Goal: Find contact information: Find contact information

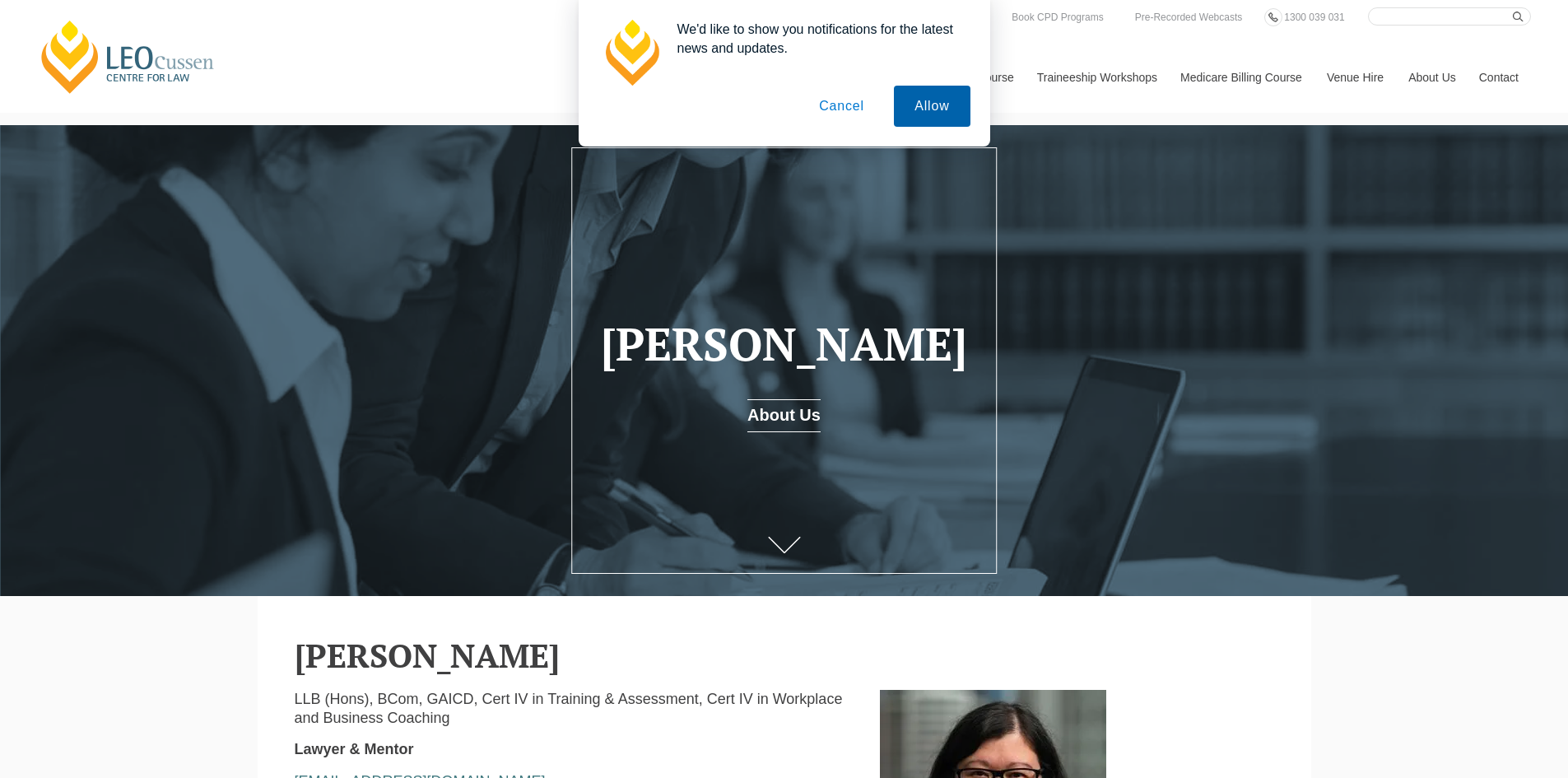
click at [925, 105] on button "Allow" at bounding box center [931, 106] width 75 height 41
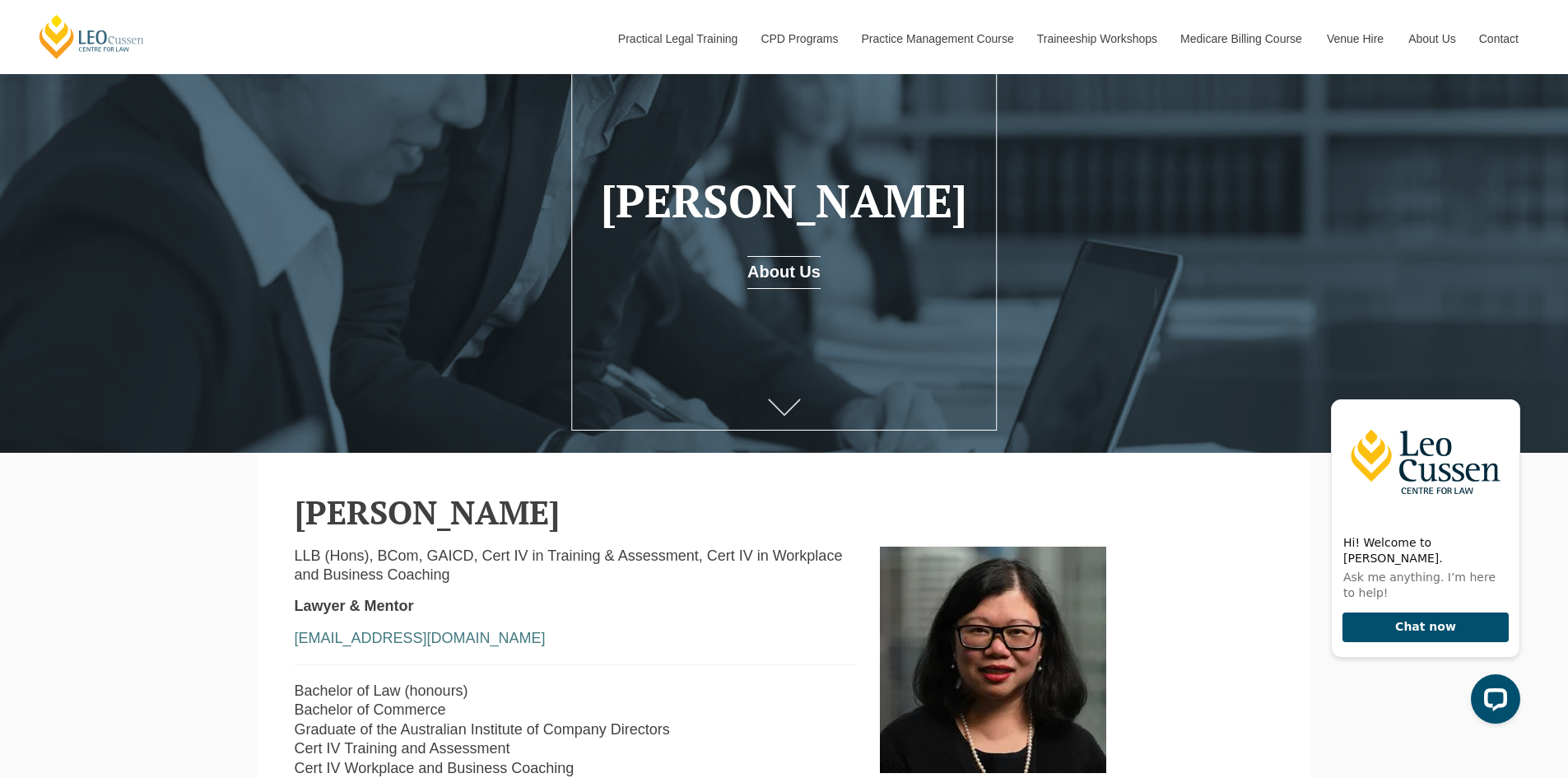
scroll to position [164, 0]
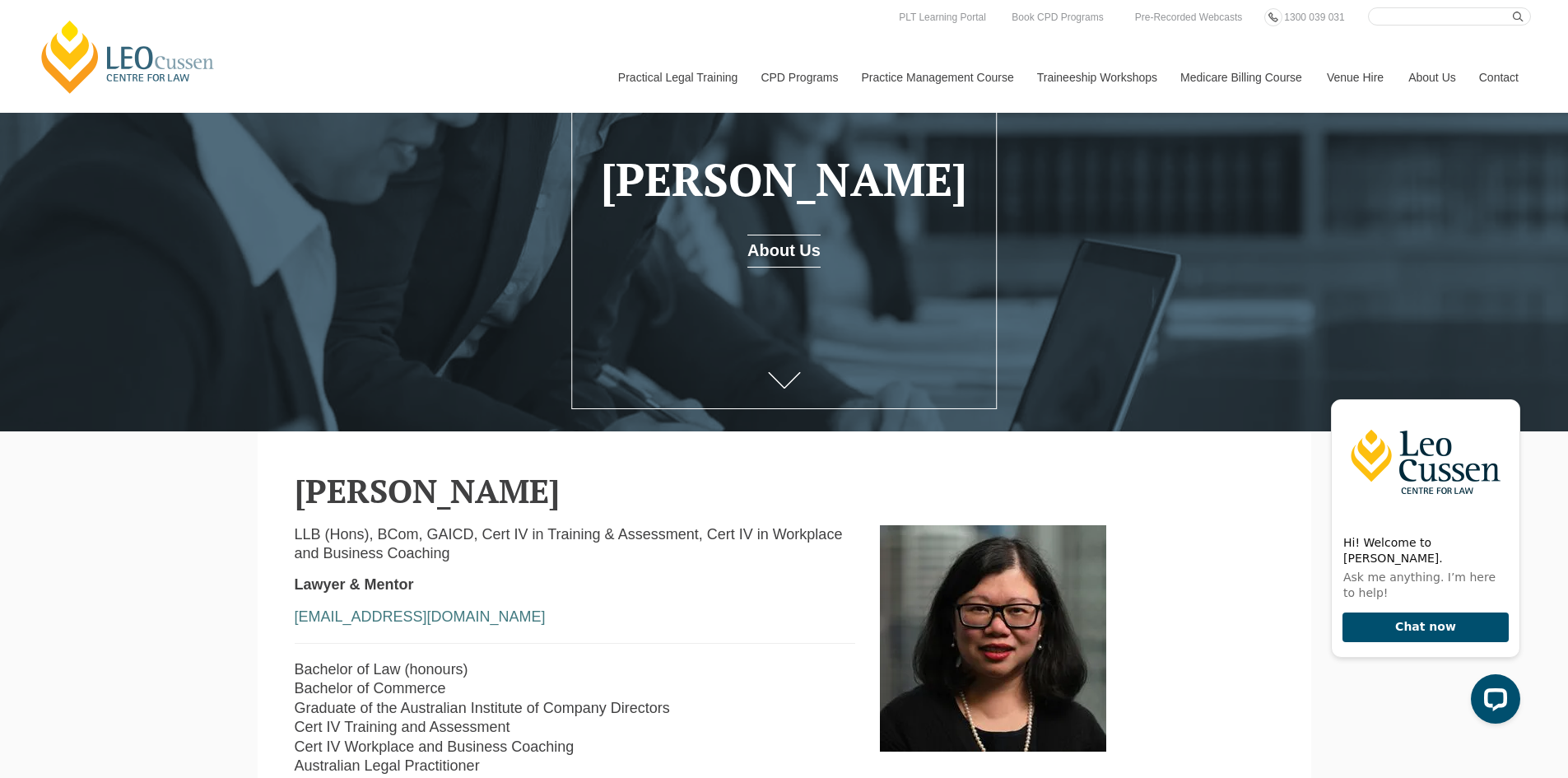
click at [1497, 42] on link "Contact" at bounding box center [1498, 77] width 64 height 71
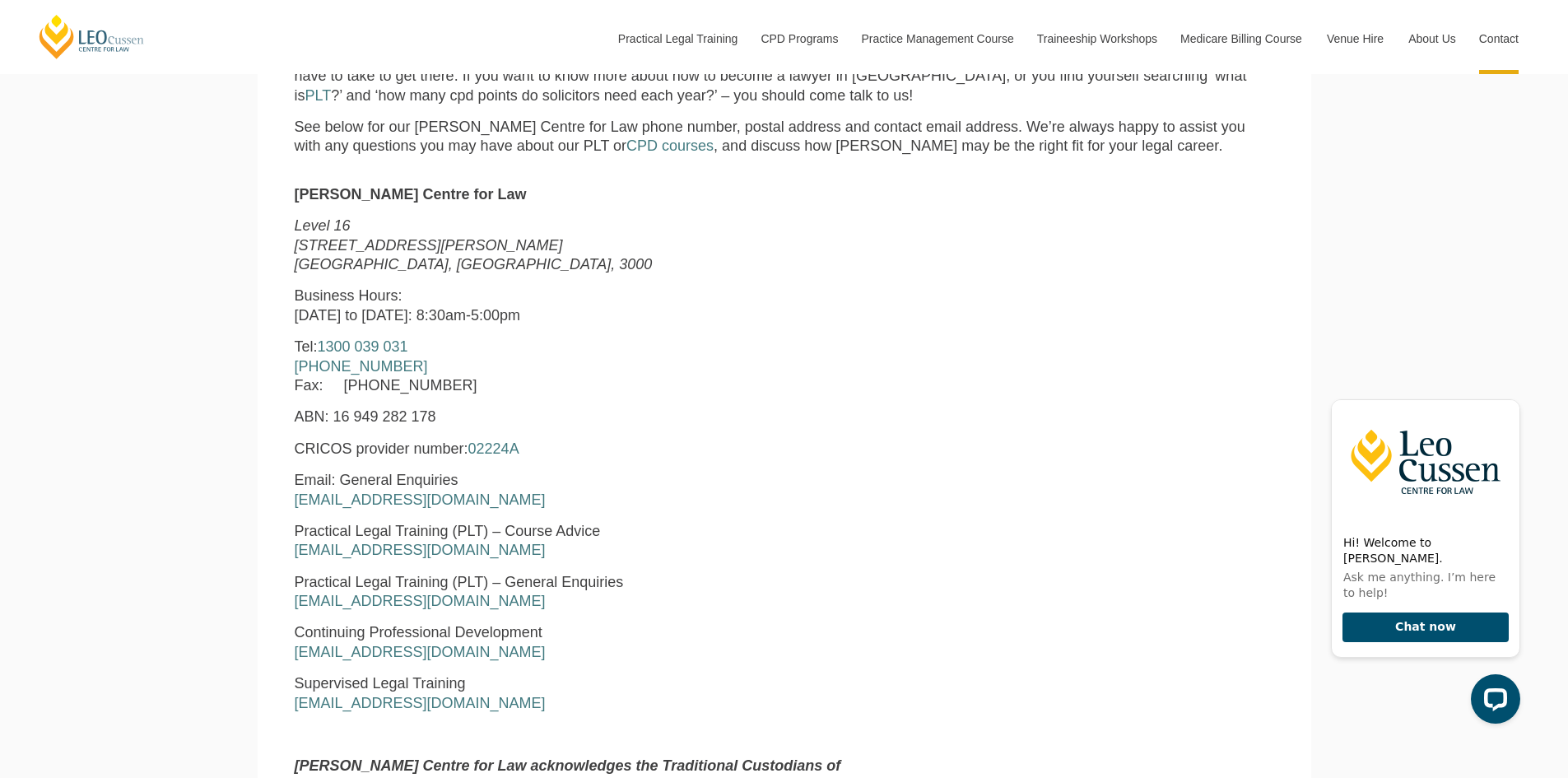
scroll to position [741, 0]
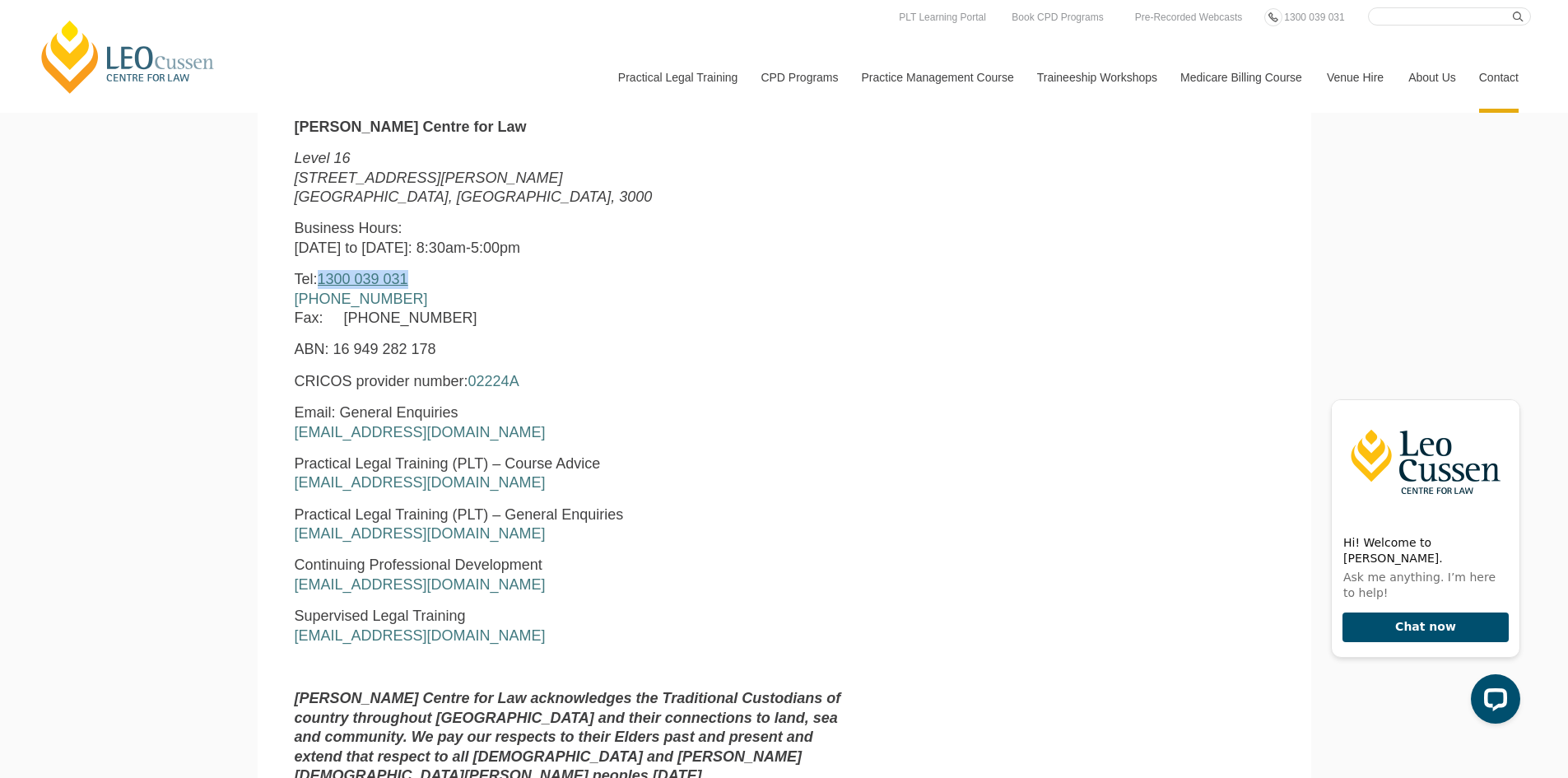
drag, startPoint x: 427, startPoint y: 287, endPoint x: 337, endPoint y: 287, distance: 90.0
click at [337, 287] on p "Tel: [PHONE_NUMBER] [PHONE_NUMBER] Fax: [PHONE_NUMBER]" at bounding box center [575, 299] width 561 height 57
copy link "1300 039 031"
